Goal: Information Seeking & Learning: Find specific fact

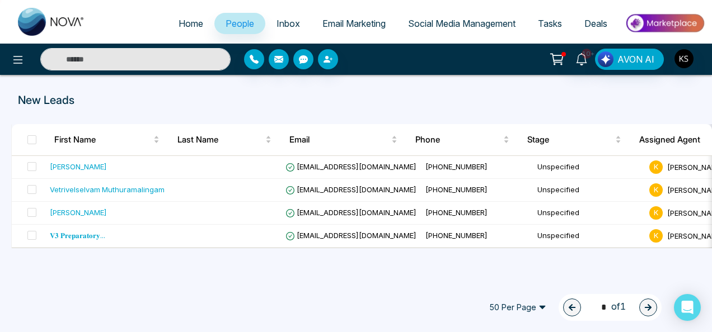
drag, startPoint x: 0, startPoint y: 0, endPoint x: 125, endPoint y: 62, distance: 139.7
click at [125, 62] on input "text" at bounding box center [135, 59] width 190 height 22
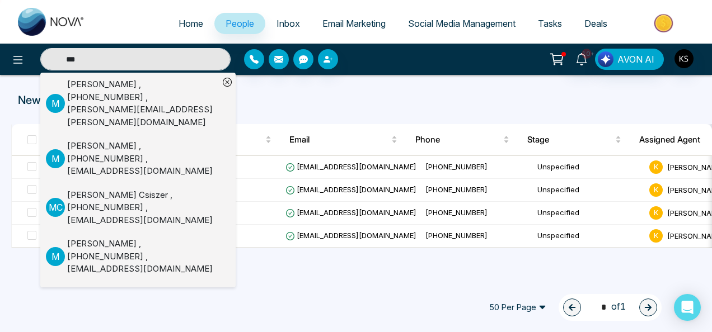
type input "***"
click at [111, 91] on div "[PERSON_NAME] , [PHONE_NUMBER] , [PERSON_NAME][EMAIL_ADDRESS][PERSON_NAME][DOMA…" at bounding box center [143, 103] width 152 height 50
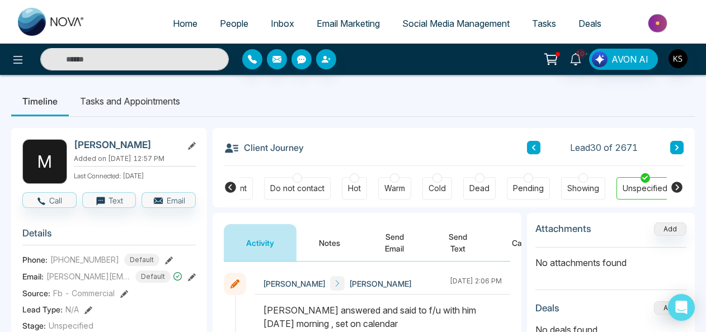
click at [540, 144] on button at bounding box center [533, 147] width 13 height 13
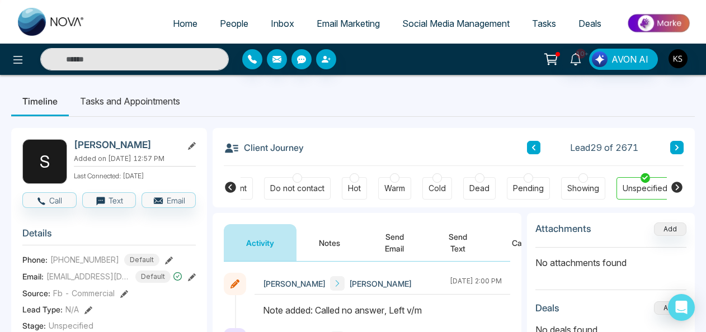
click at [179, 25] on span "Home" at bounding box center [185, 23] width 25 height 11
select select "*"
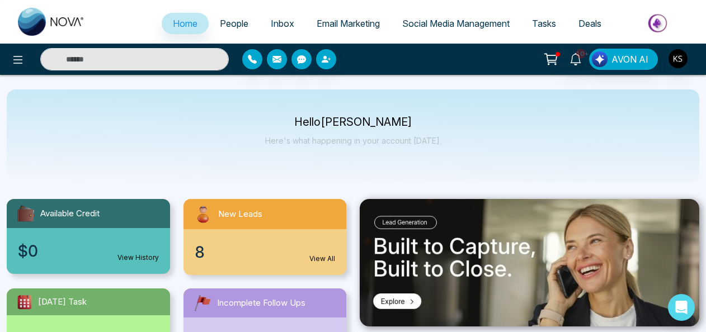
click at [321, 258] on link "View All" at bounding box center [323, 259] width 26 height 10
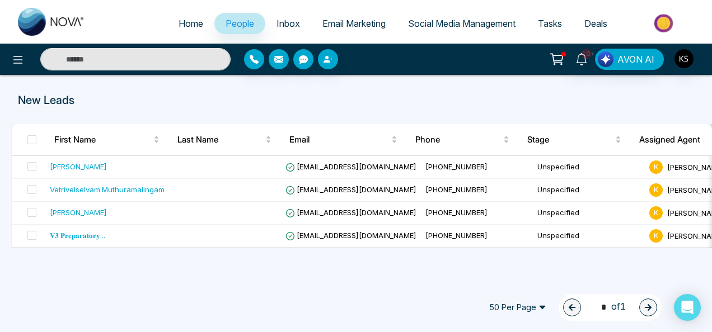
click at [178, 55] on input "text" at bounding box center [135, 59] width 190 height 22
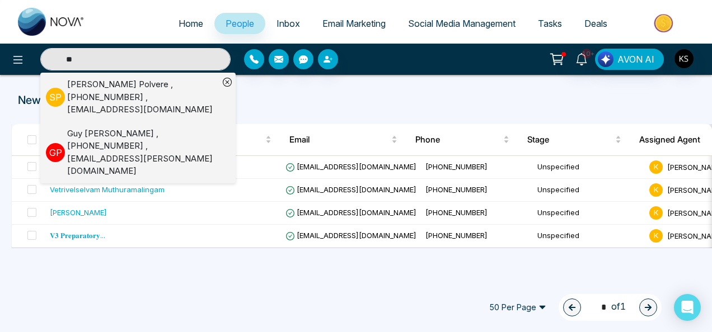
type input "*"
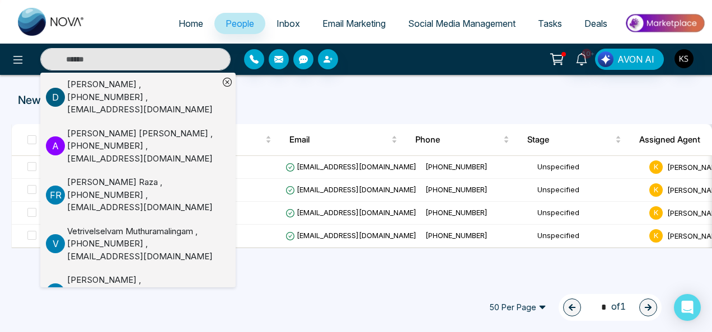
click at [400, 76] on div "New Leads First Name Last Name Email Phone Stage Assigned Agent Created Tags So…" at bounding box center [356, 177] width 712 height 204
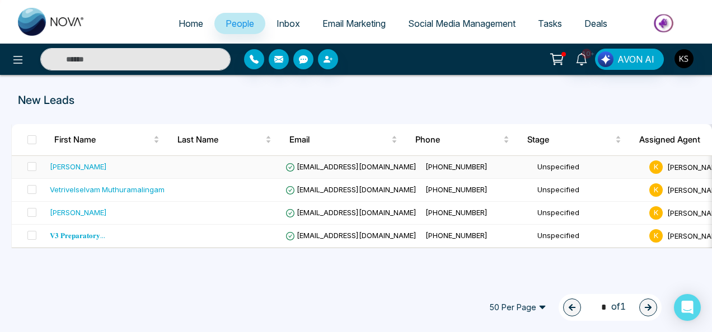
click at [150, 160] on td "[PERSON_NAME]" at bounding box center [107, 167] width 124 height 23
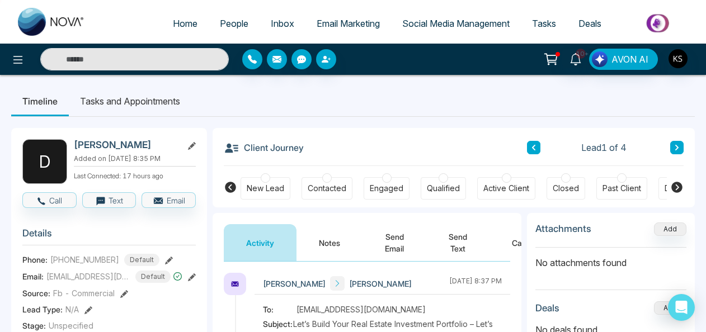
click at [189, 35] on li "Home" at bounding box center [185, 24] width 47 height 23
click at [176, 20] on span "Home" at bounding box center [185, 23] width 25 height 11
select select "*"
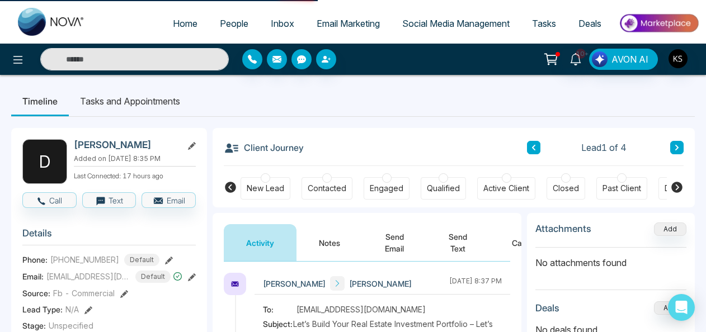
select select "*"
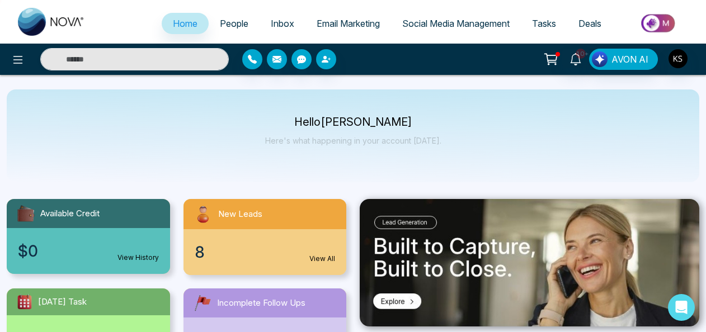
click at [332, 261] on link "View All" at bounding box center [323, 259] width 26 height 10
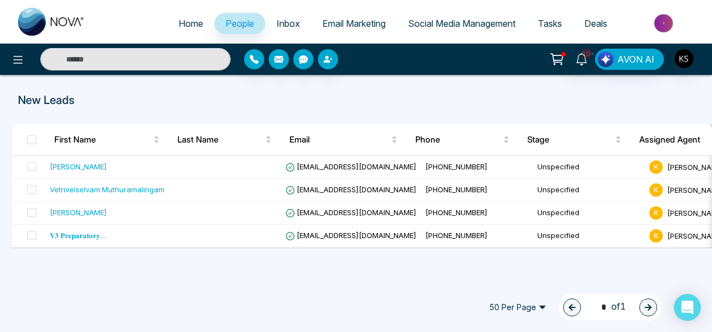
click at [179, 27] on span "Home" at bounding box center [191, 23] width 25 height 11
select select "*"
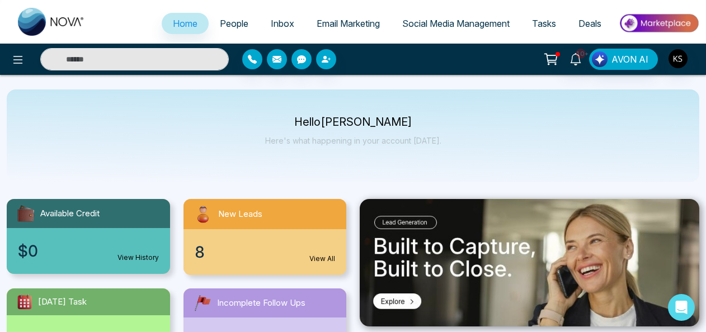
click at [236, 17] on link "People" at bounding box center [234, 23] width 51 height 21
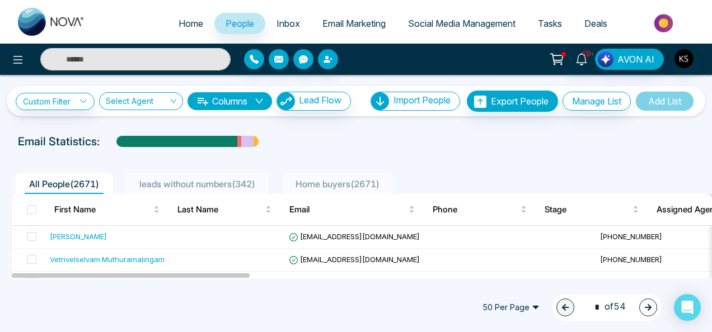
drag, startPoint x: 705, startPoint y: 102, endPoint x: 706, endPoint y: 109, distance: 6.2
click at [706, 109] on div "Custom Filter Choose a filters Cancel Apply Select Agent Columns Lead Flow Impo…" at bounding box center [356, 95] width 712 height 41
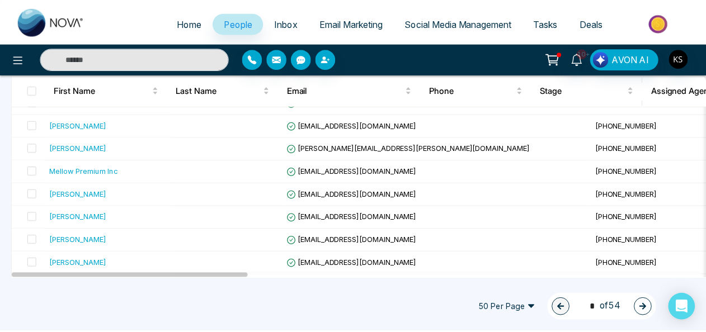
scroll to position [922, 0]
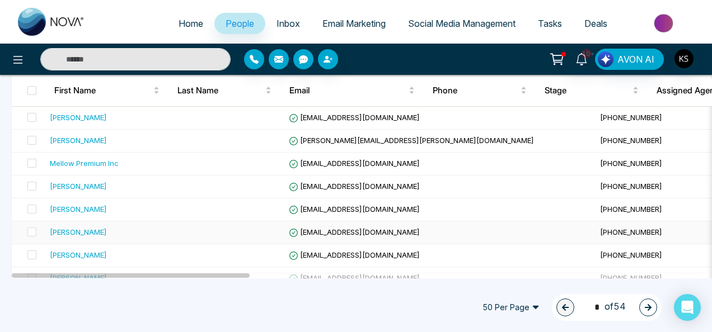
click at [125, 227] on div "[PERSON_NAME]" at bounding box center [109, 232] width 118 height 11
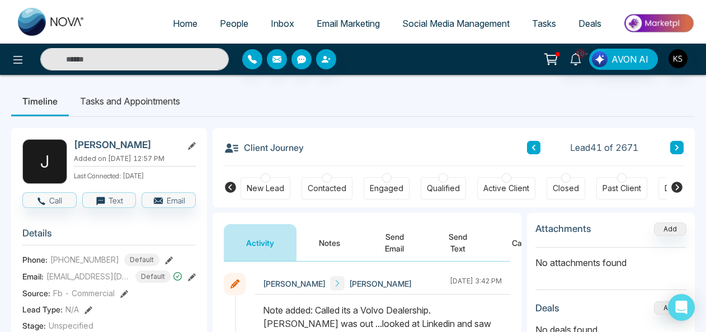
click at [317, 256] on button "Notes" at bounding box center [330, 242] width 66 height 37
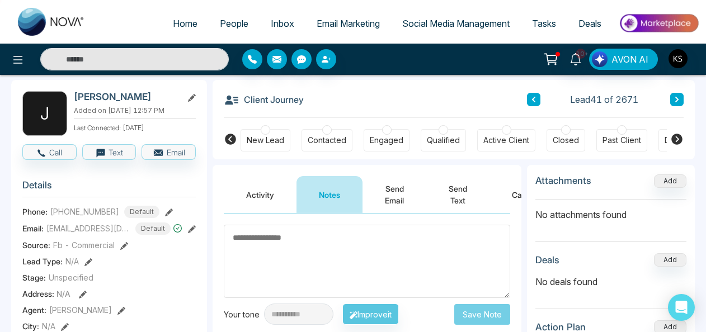
scroll to position [39, 0]
